Goal: Information Seeking & Learning: Stay updated

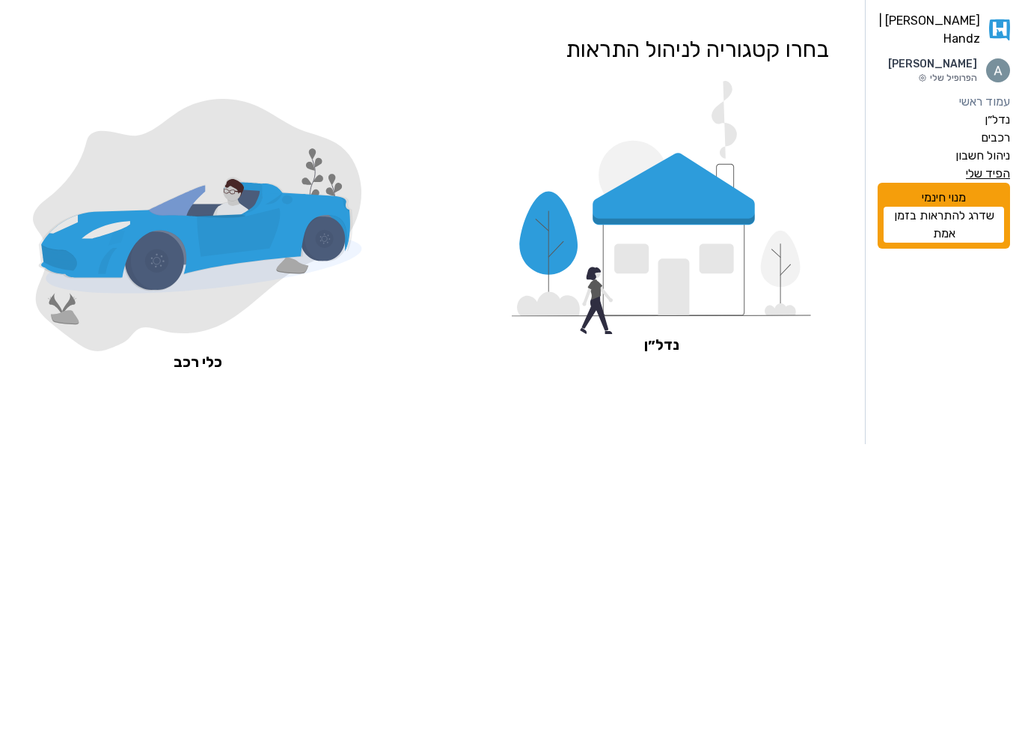
click at [1003, 183] on label "הפיד שלי" at bounding box center [988, 174] width 44 height 18
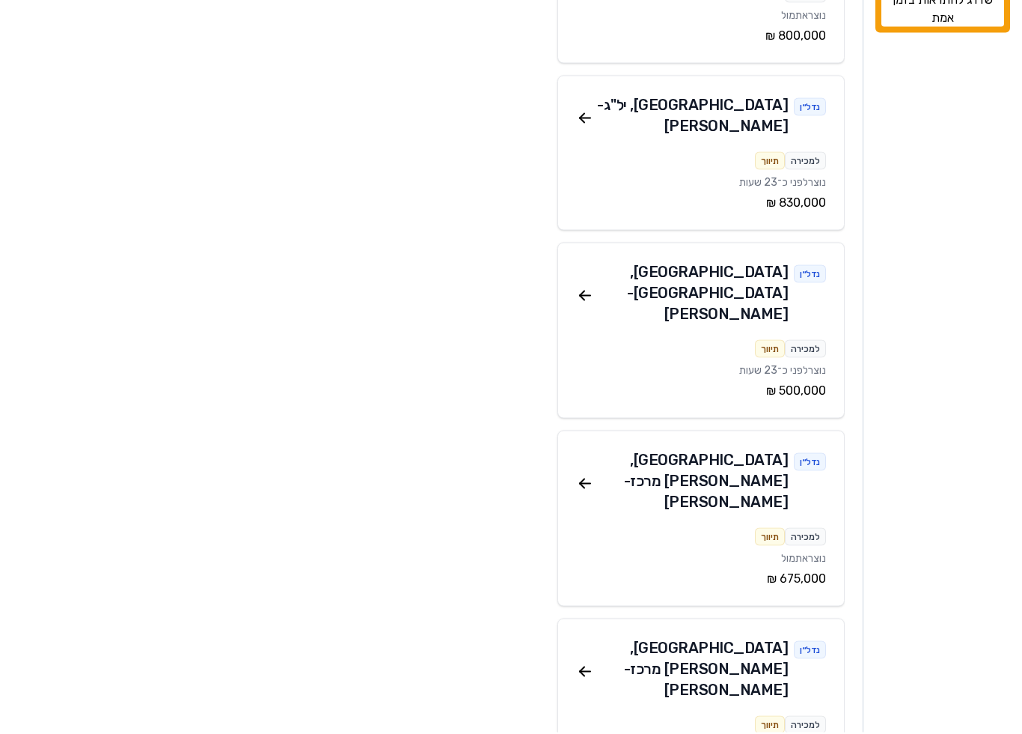
scroll to position [215, 0]
click at [588, 287] on icon at bounding box center [585, 296] width 18 height 18
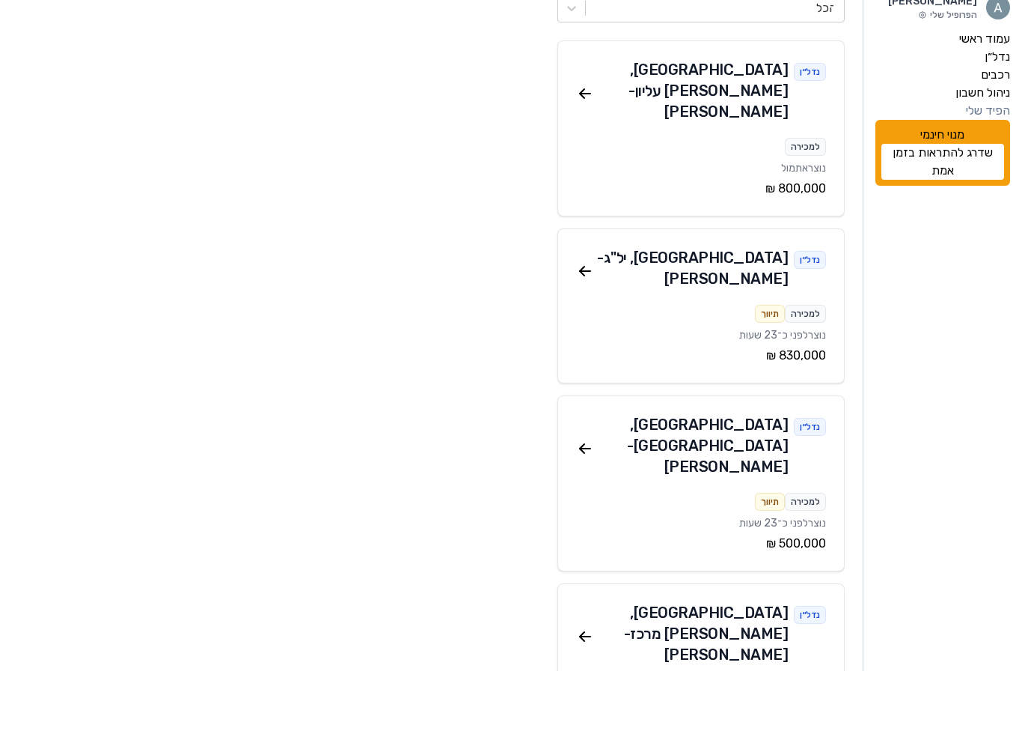
scroll to position [215, 0]
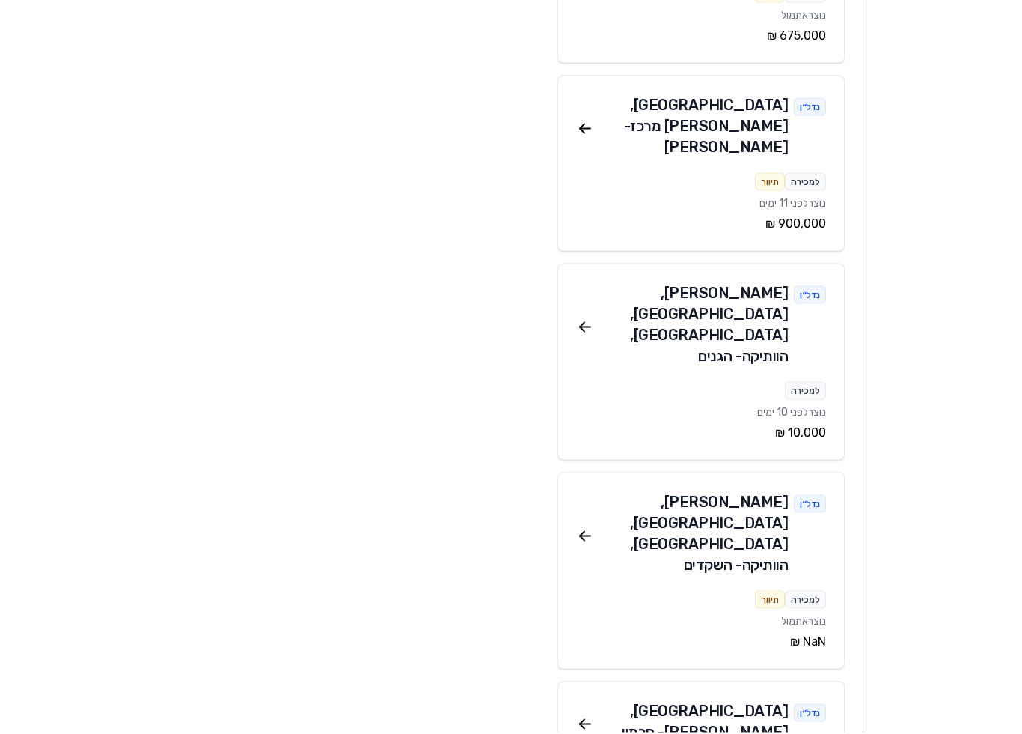
scroll to position [740, 0]
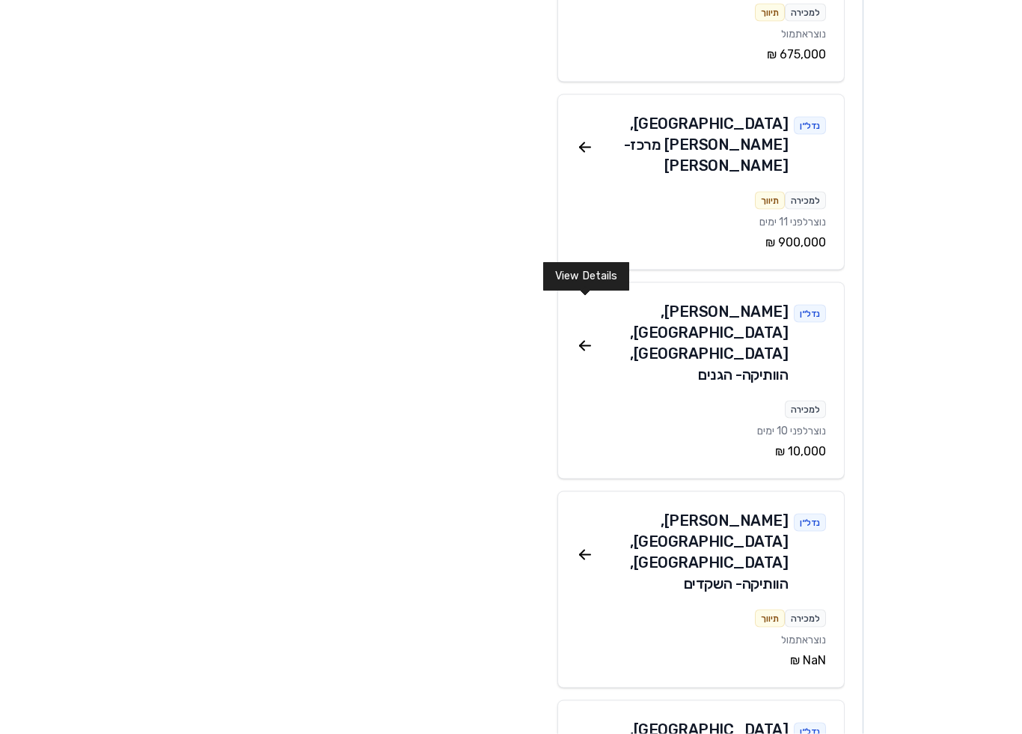
click at [589, 555] on icon at bounding box center [585, 555] width 10 height 0
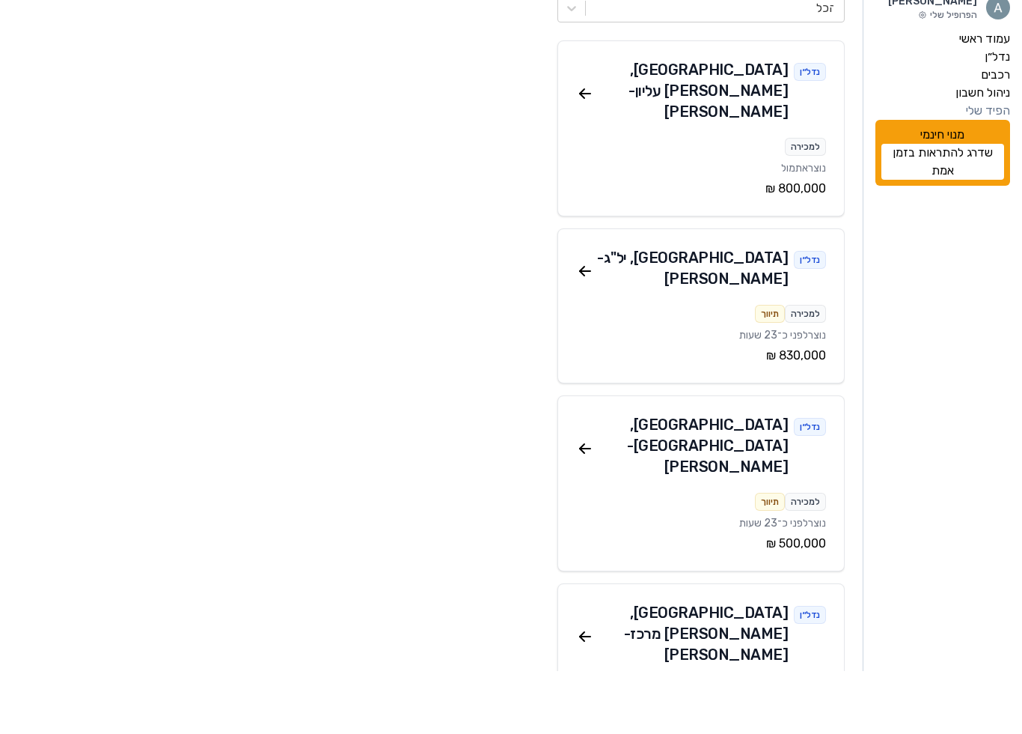
scroll to position [739, 0]
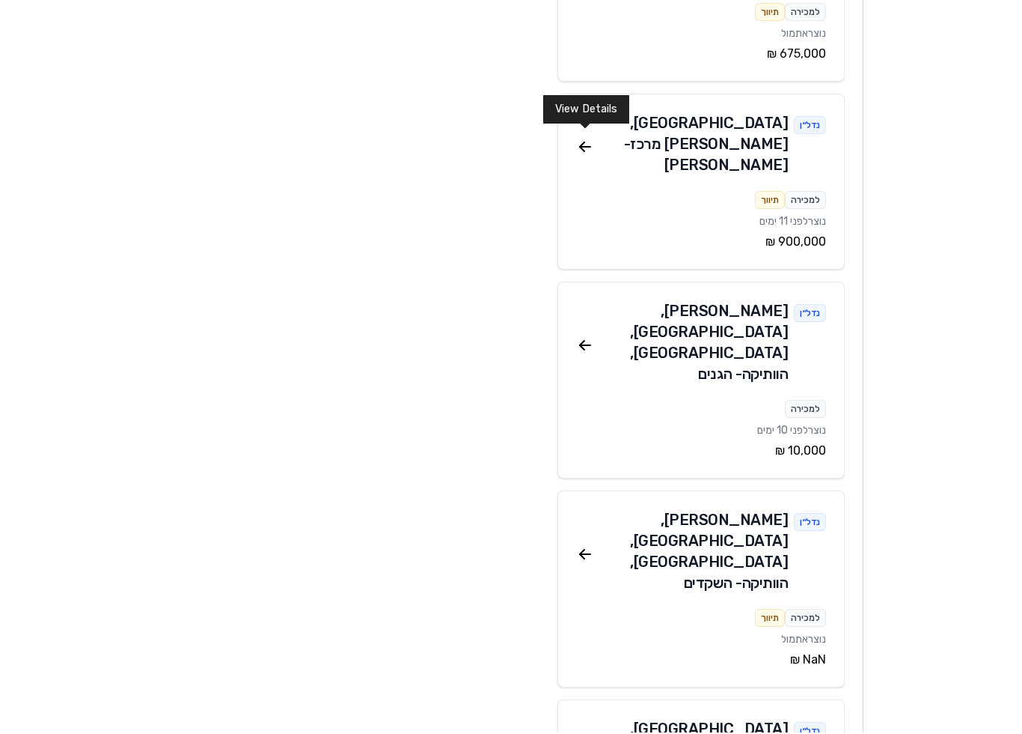
click at [590, 338] on icon at bounding box center [585, 347] width 18 height 18
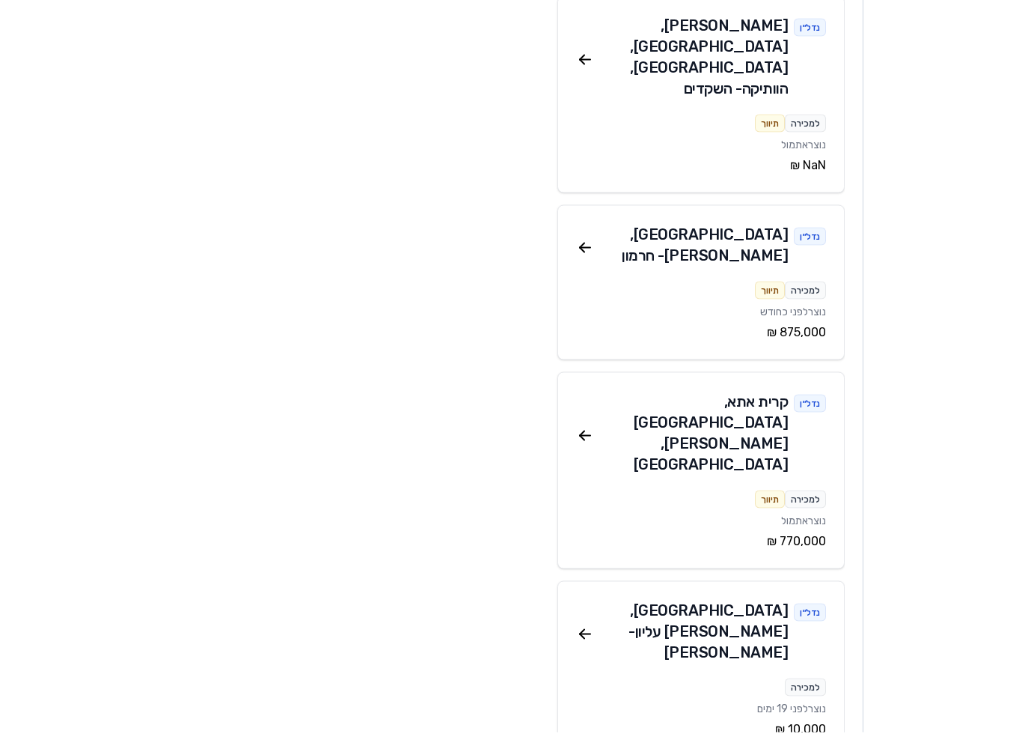
scroll to position [1234, 0]
click at [587, 626] on icon at bounding box center [585, 635] width 18 height 18
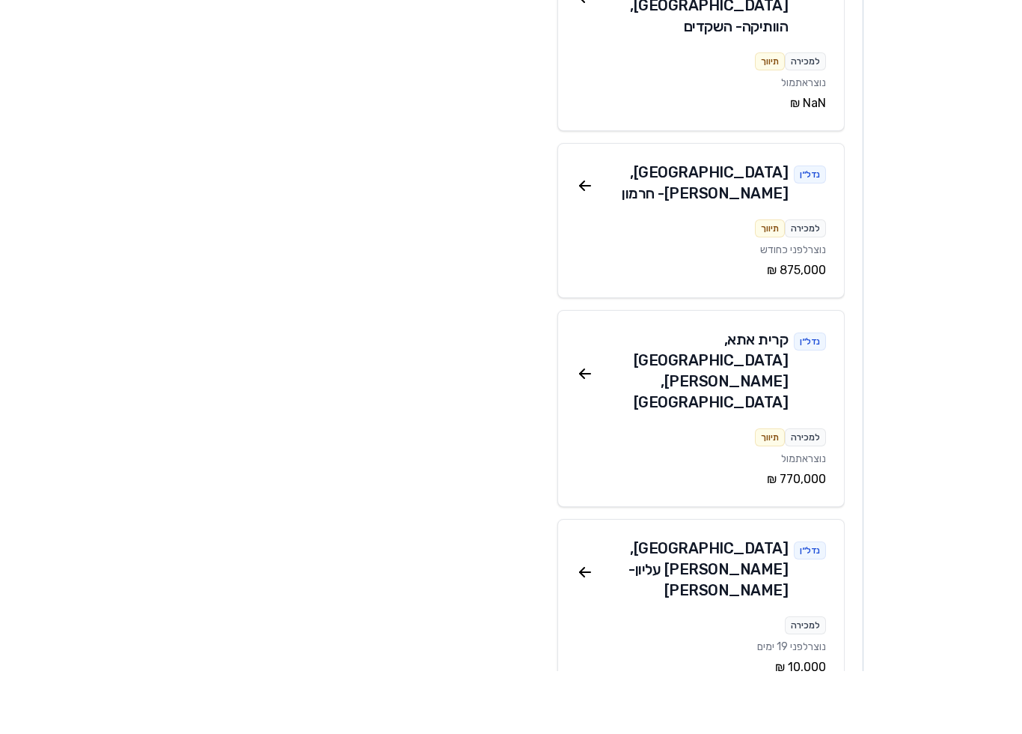
scroll to position [1290, 0]
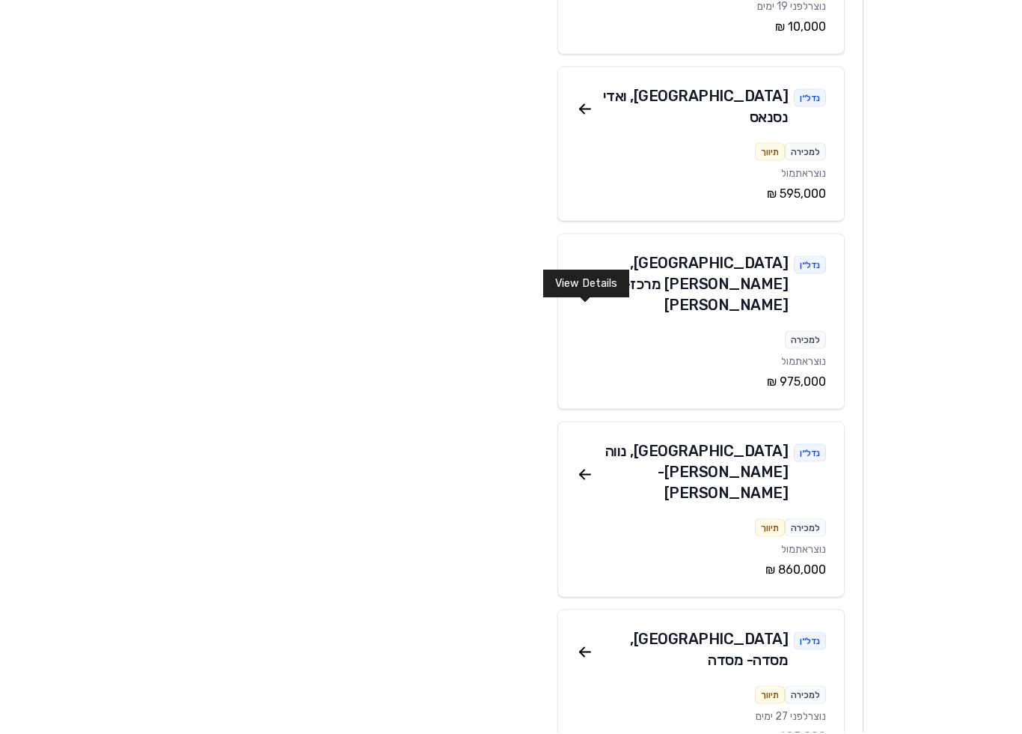
scroll to position [1936, 0]
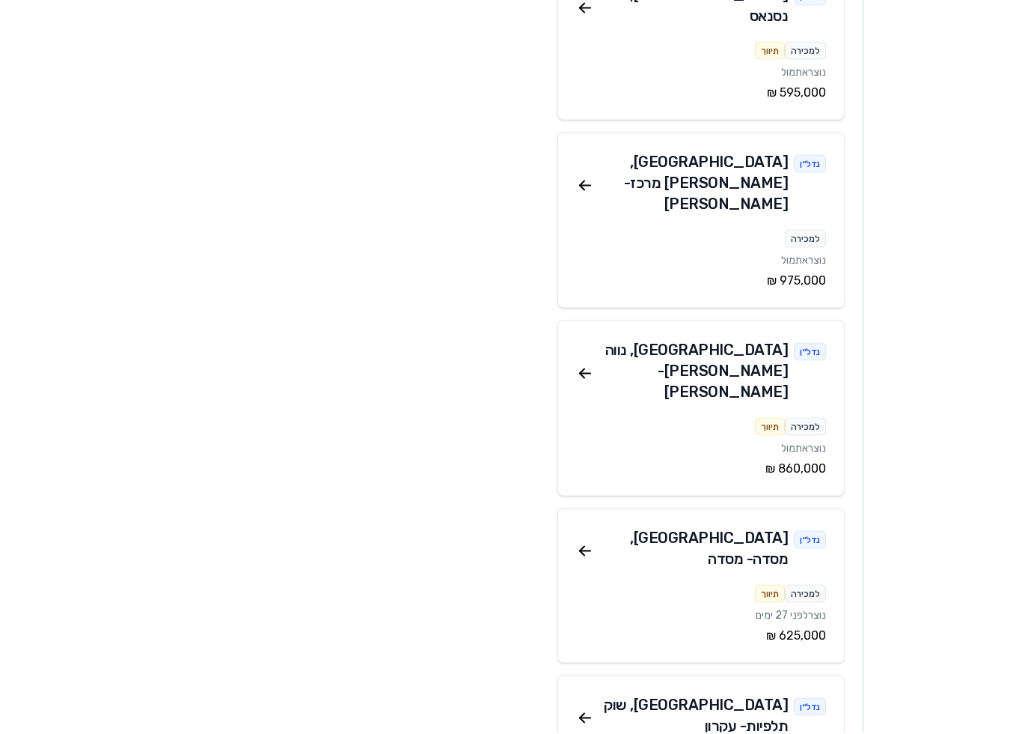
scroll to position [2040, 0]
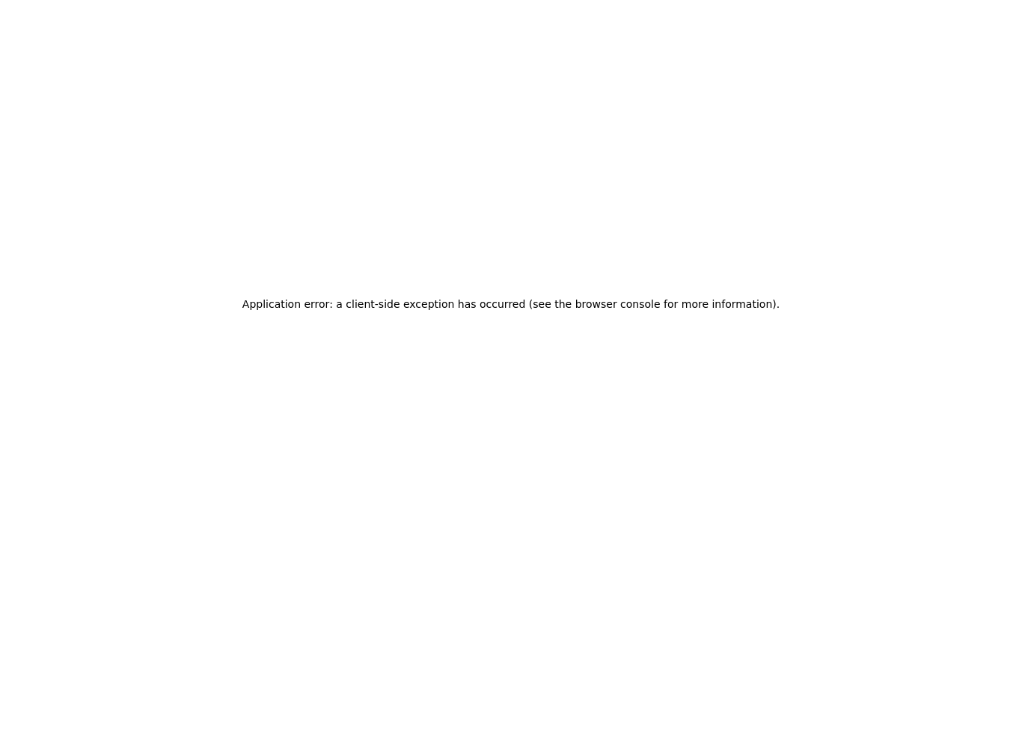
scroll to position [33, 0]
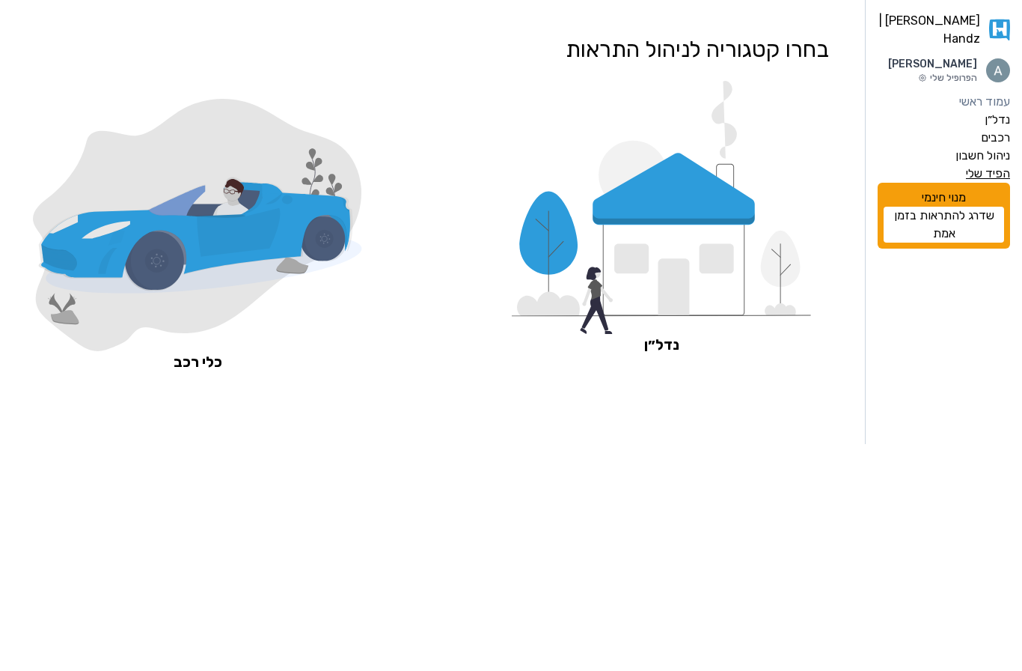
click at [994, 183] on label "הפיד שלי" at bounding box center [988, 174] width 44 height 18
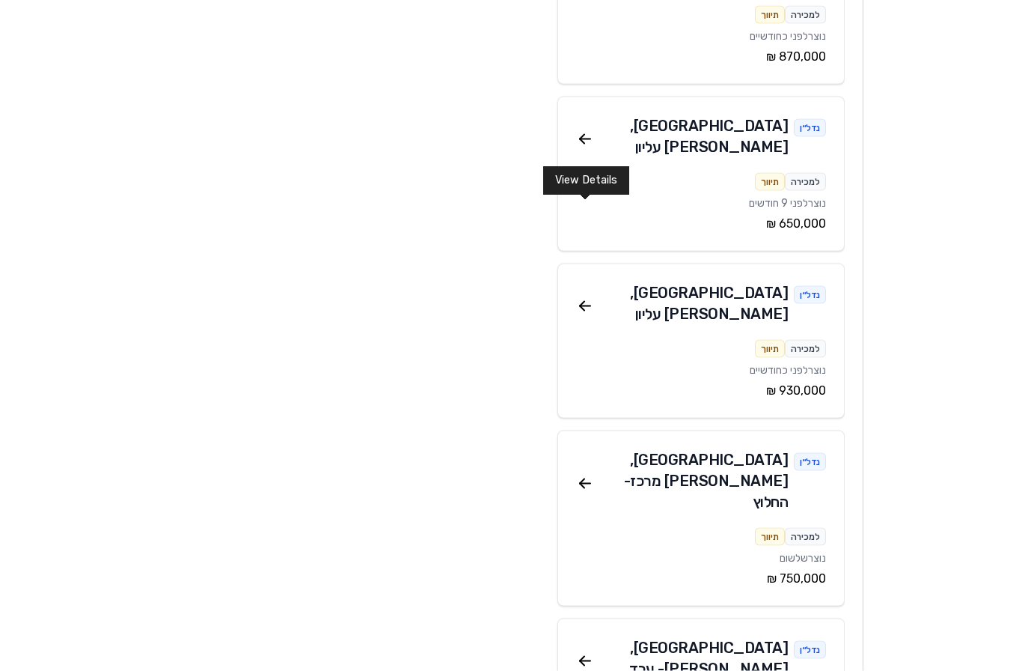
scroll to position [2784, 0]
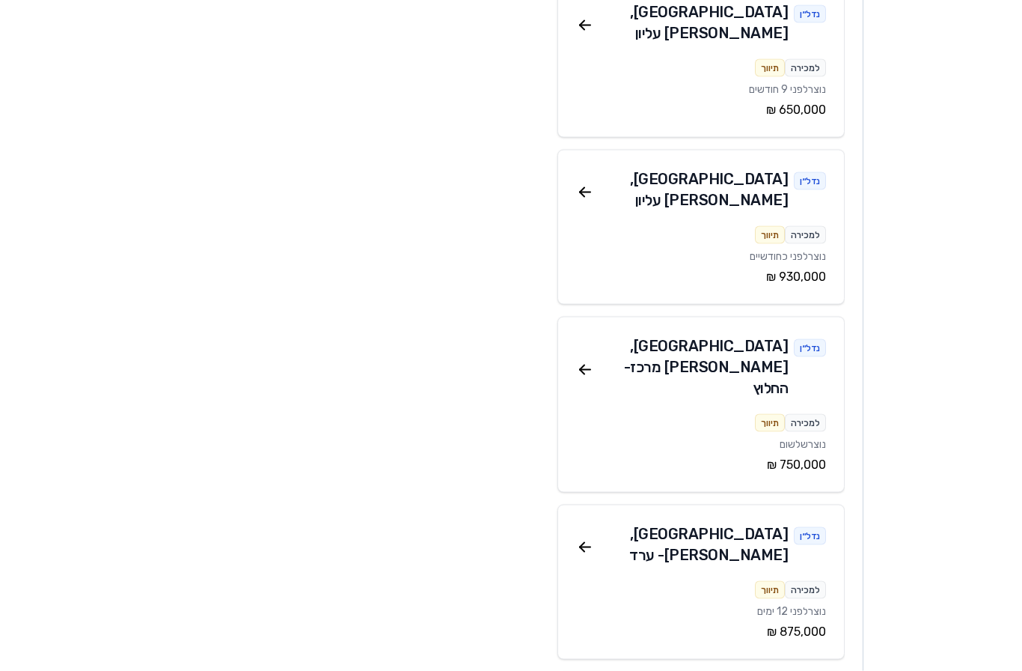
scroll to position [2898, 0]
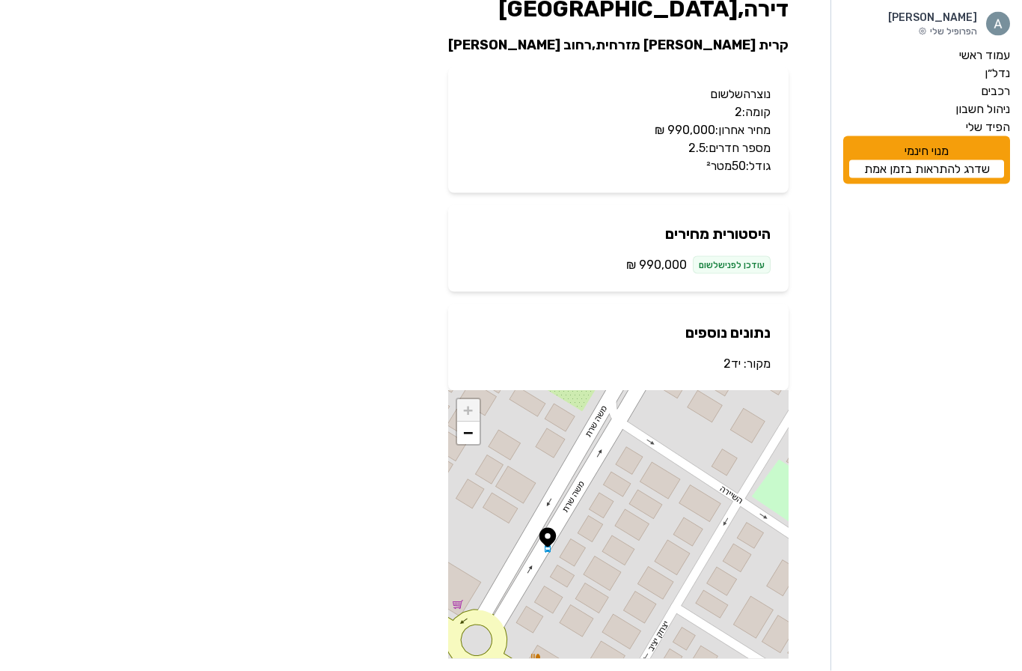
scroll to position [48, 0]
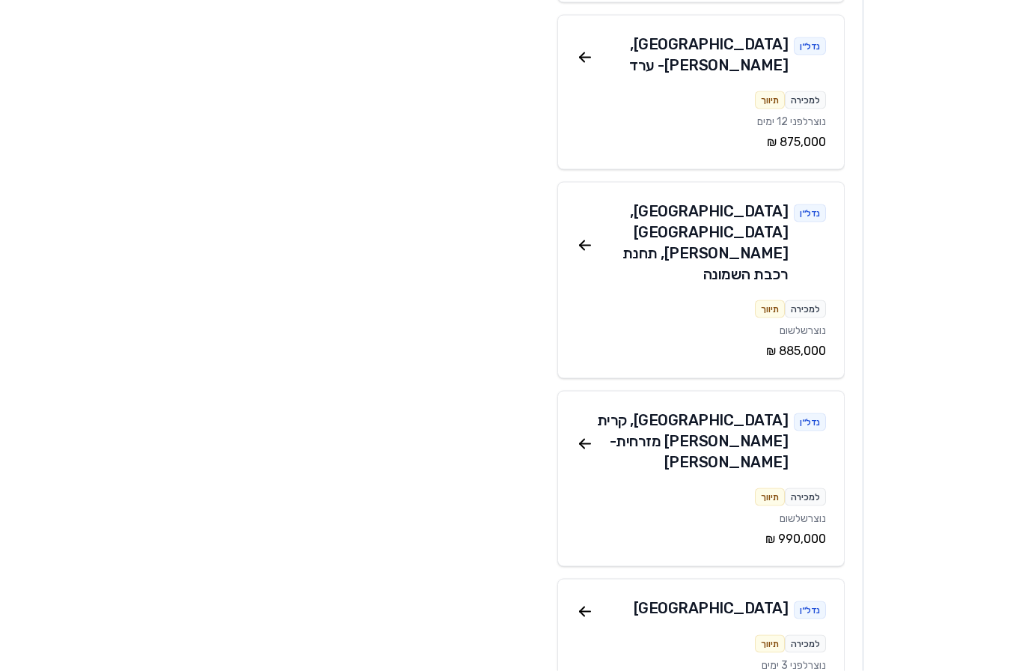
scroll to position [3387, 0]
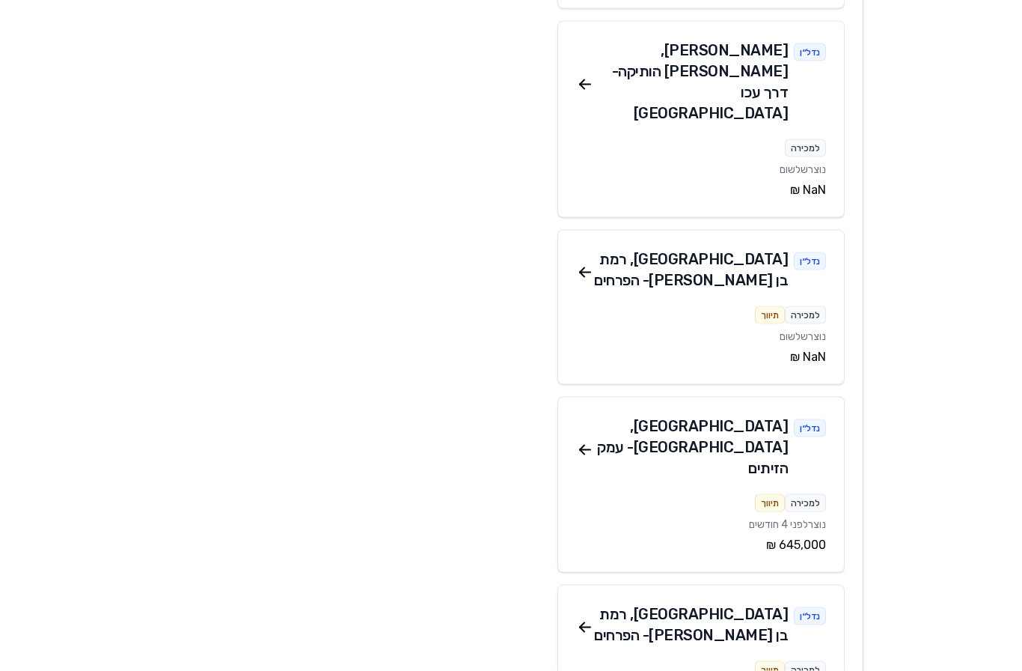
scroll to position [4524, 0]
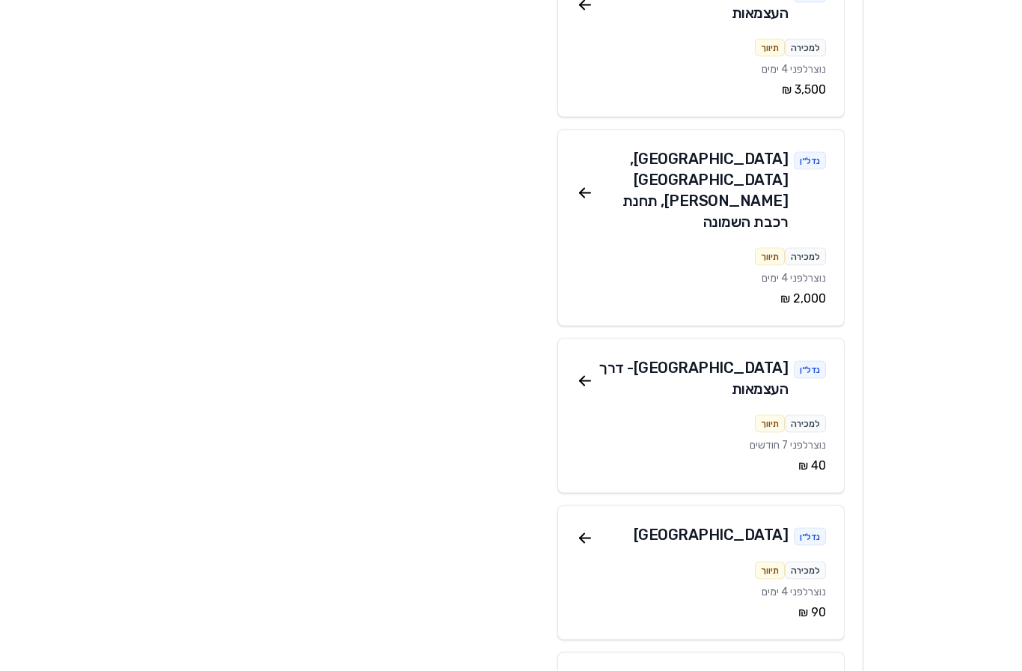
scroll to position [9619, 0]
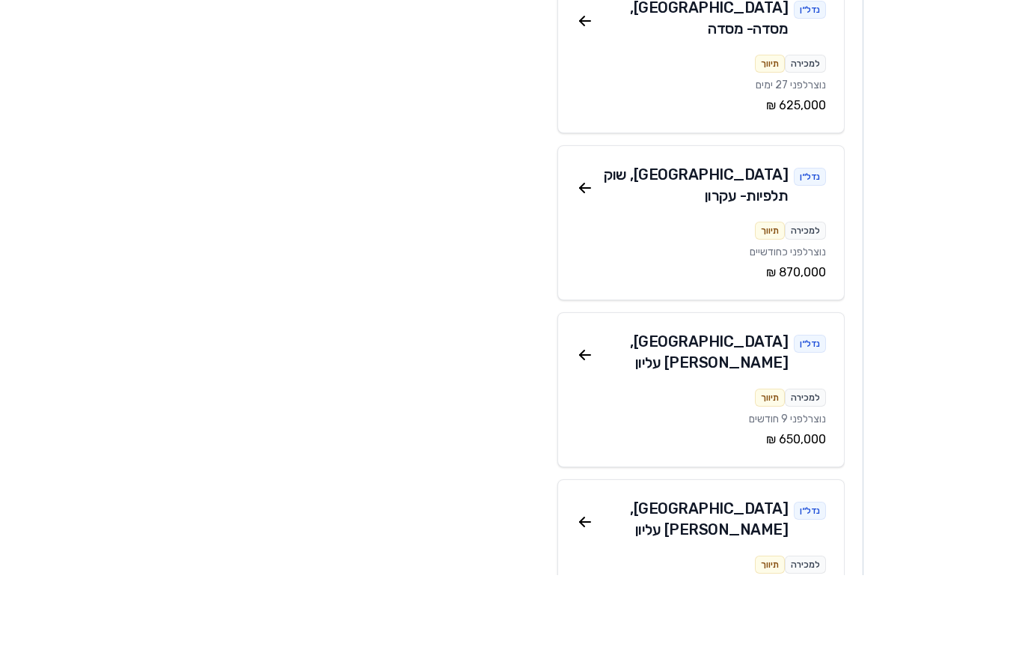
scroll to position [2567, 0]
